Goal: Information Seeking & Learning: Learn about a topic

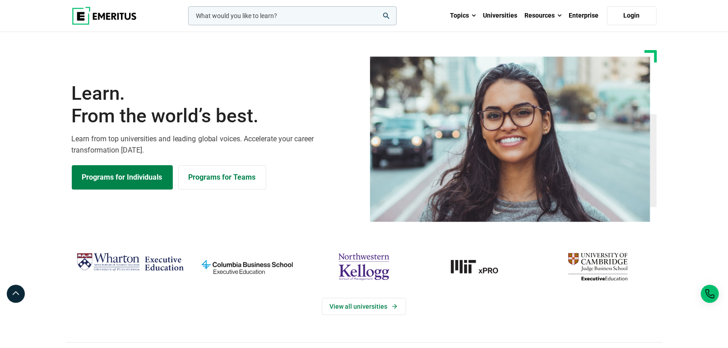
scroll to position [150, 0]
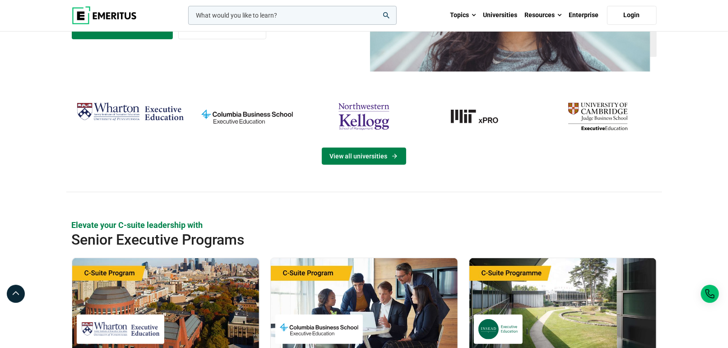
click at [356, 150] on link "View all universities" at bounding box center [364, 156] width 84 height 17
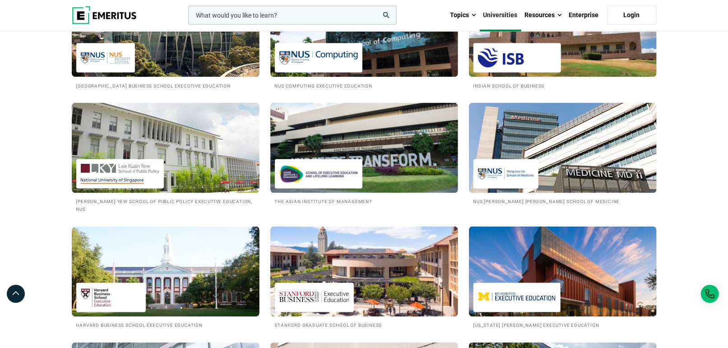
scroll to position [852, 0]
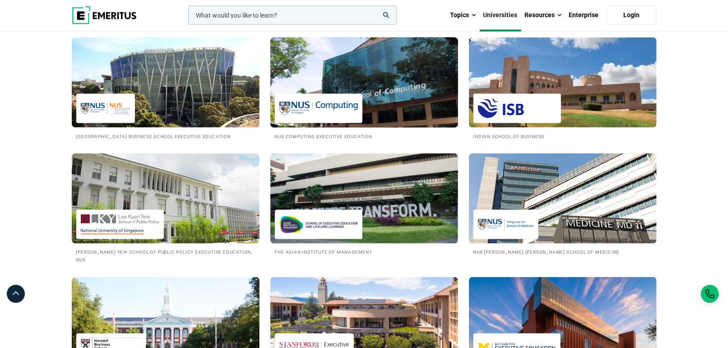
click at [408, 87] on img at bounding box center [364, 82] width 207 height 99
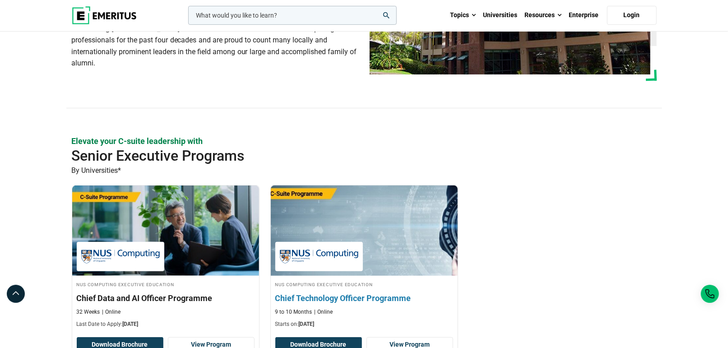
scroll to position [250, 0]
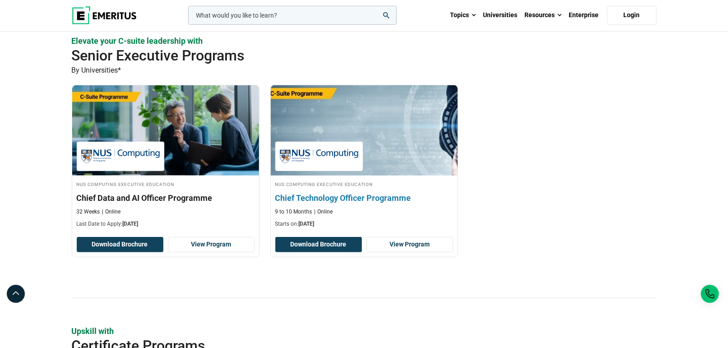
click at [347, 200] on h3 "Chief Technology Officer Programme" at bounding box center [364, 197] width 178 height 11
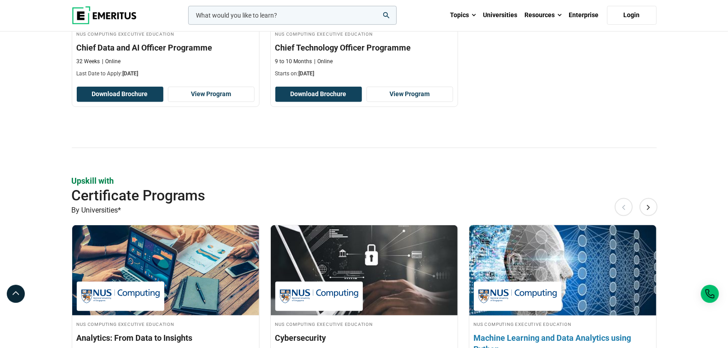
scroll to position [551, 0]
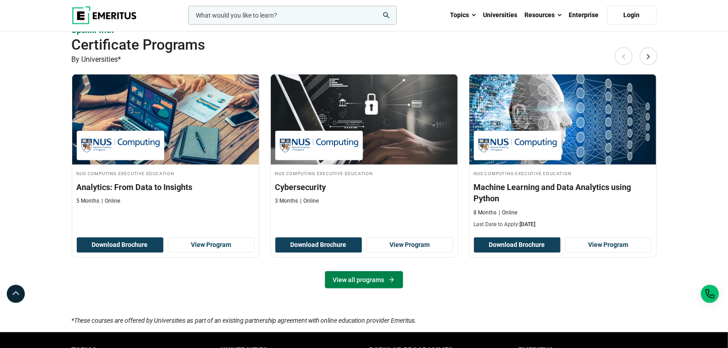
click at [354, 271] on link "View all programs" at bounding box center [364, 279] width 78 height 17
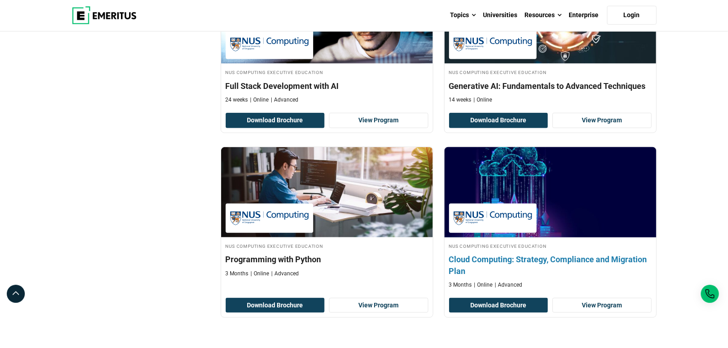
scroll to position [601, 0]
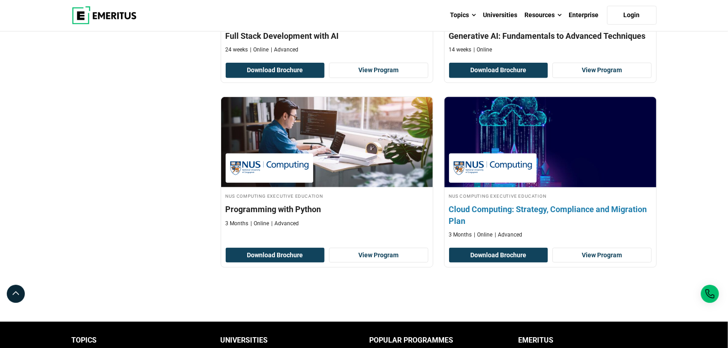
click at [497, 207] on h4 "Cloud Computing: Strategy, Compliance and Migration Plan" at bounding box center [550, 214] width 203 height 23
